Goal: Go to known website: Access a specific website the user already knows

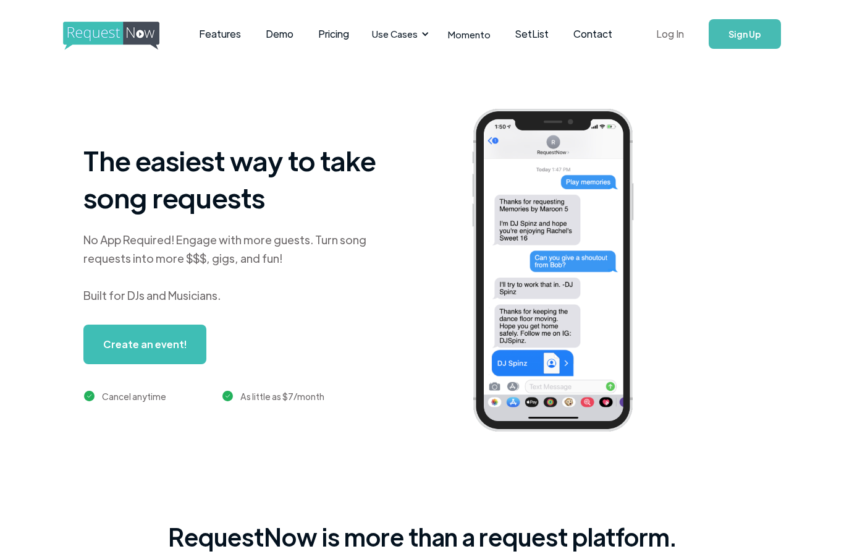
click at [671, 40] on link "Log In" at bounding box center [670, 33] width 53 height 43
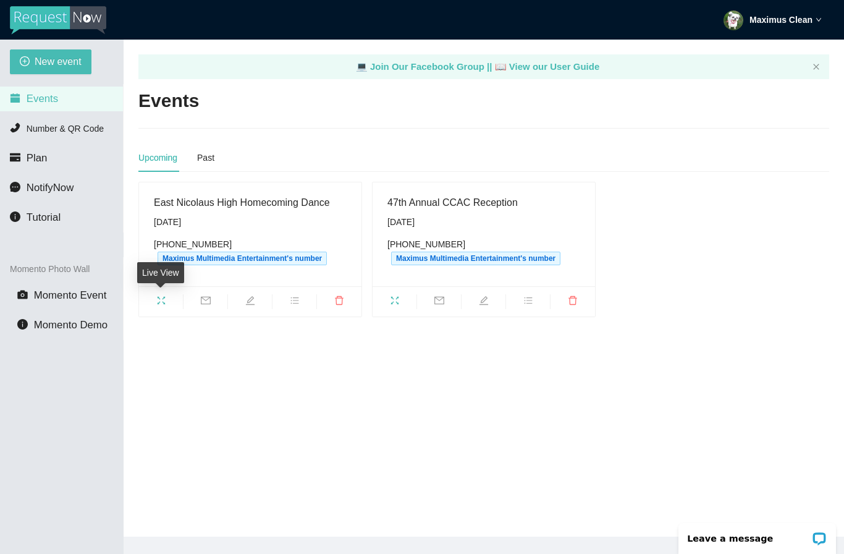
click at [163, 303] on icon "fullscreen" at bounding box center [161, 300] width 10 height 10
